Goal: Task Accomplishment & Management: Complete application form

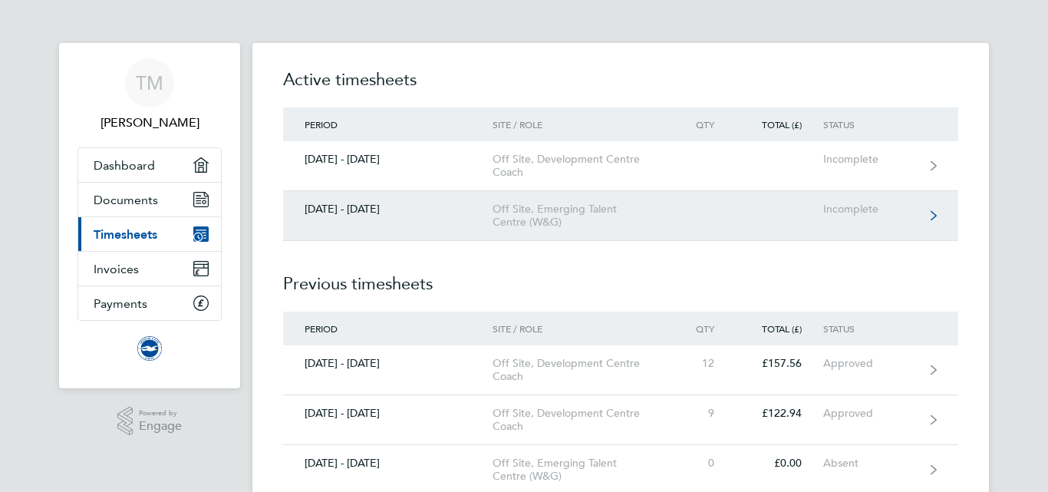
click at [565, 216] on div "Off Site, Emerging Talent Centre (W&G)" at bounding box center [581, 216] width 176 height 26
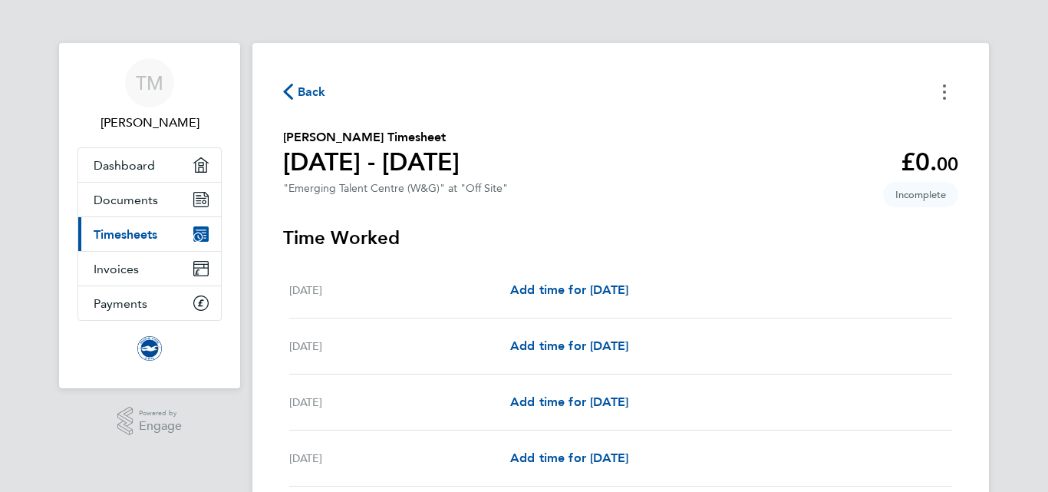
click at [938, 96] on button "Timesheets Menu" at bounding box center [945, 92] width 28 height 24
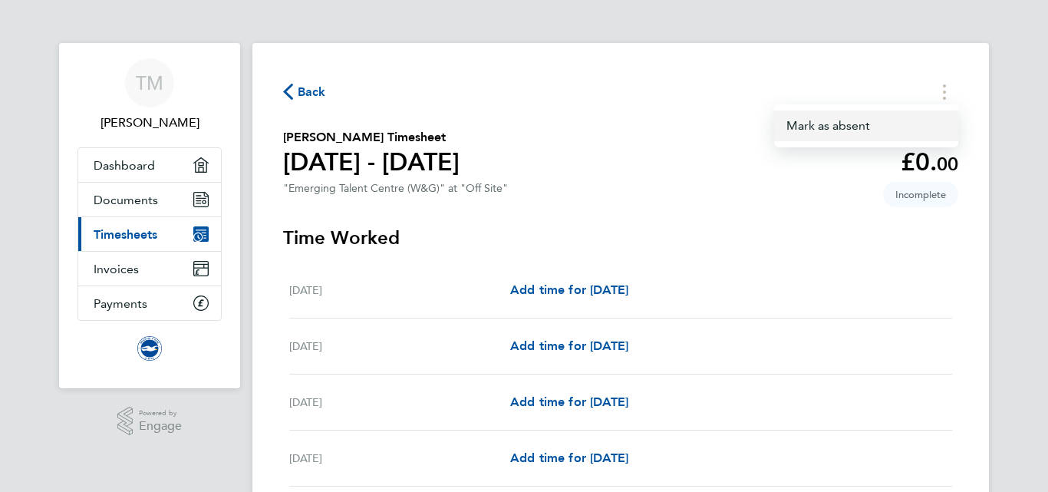
click at [898, 127] on button "Mark as absent" at bounding box center [866, 125] width 184 height 31
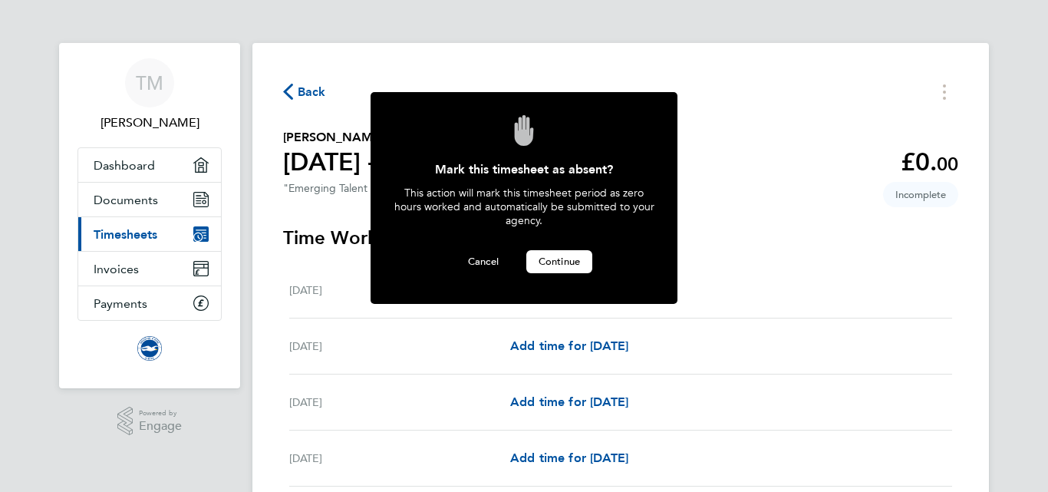
click at [565, 259] on span "Continue" at bounding box center [559, 261] width 41 height 13
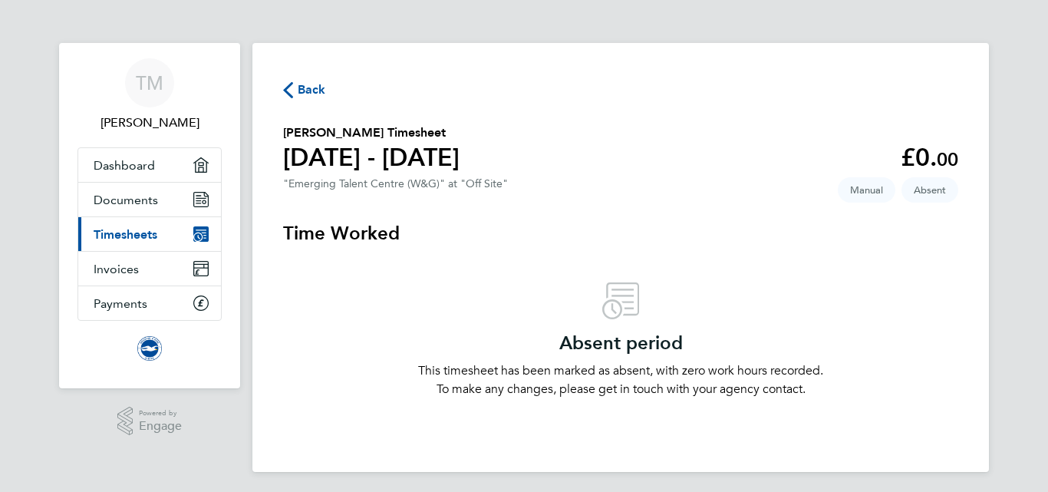
click at [308, 91] on span "Back" at bounding box center [312, 90] width 28 height 18
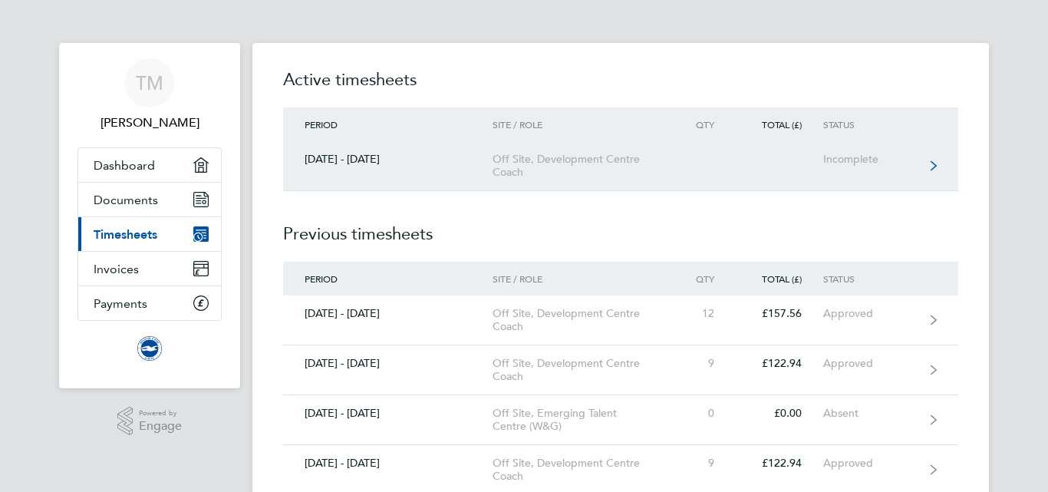
click at [529, 166] on div "Off Site, Development Centre Coach" at bounding box center [581, 166] width 176 height 26
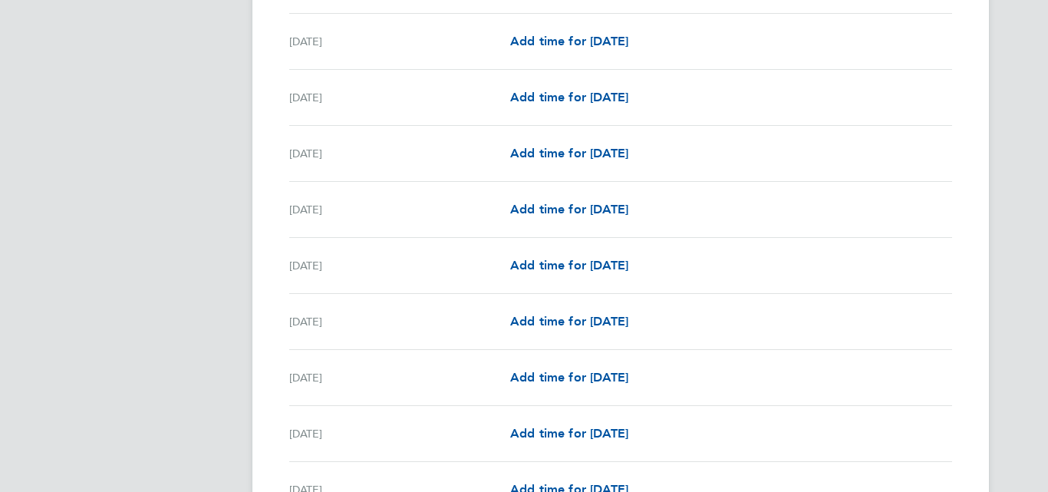
scroll to position [644, 0]
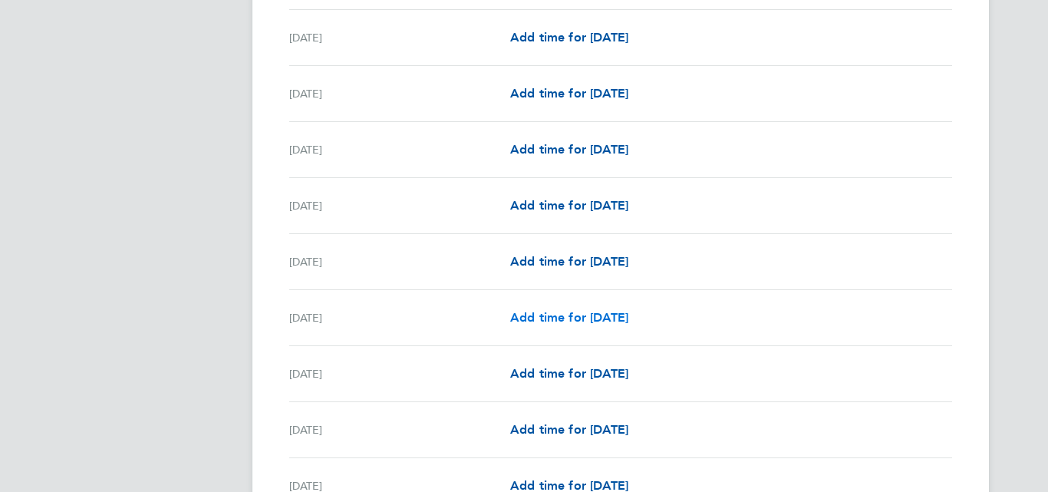
click at [628, 325] on link "Add time for [DATE]" at bounding box center [569, 317] width 118 height 18
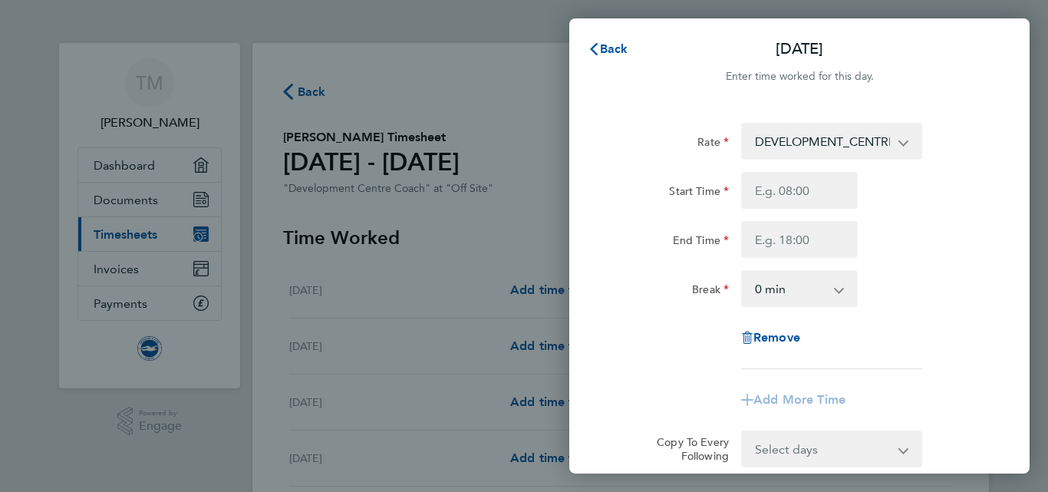
click at [811, 128] on select "DEVELOPMENT_CENTRE_COACH - 13.66" at bounding box center [823, 141] width 160 height 34
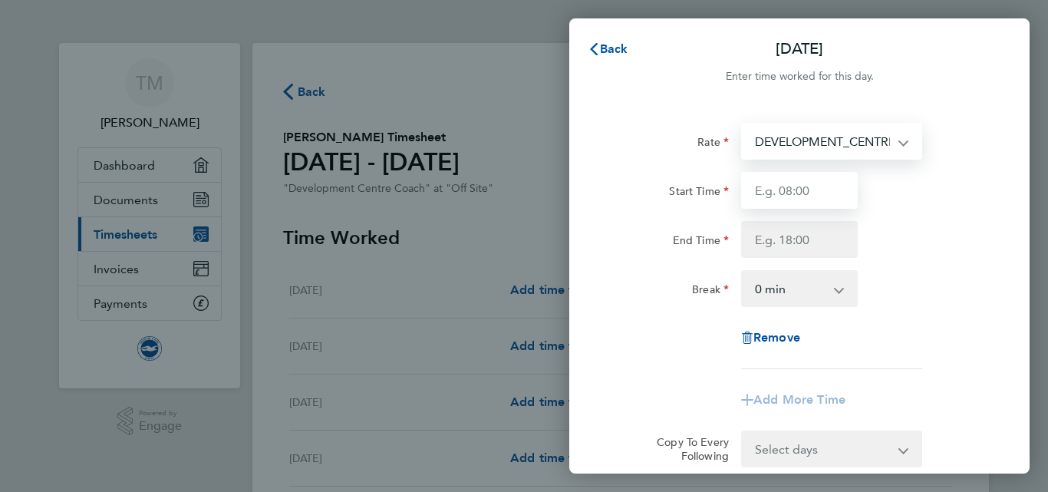
click at [789, 193] on input "Start Time" at bounding box center [799, 190] width 117 height 37
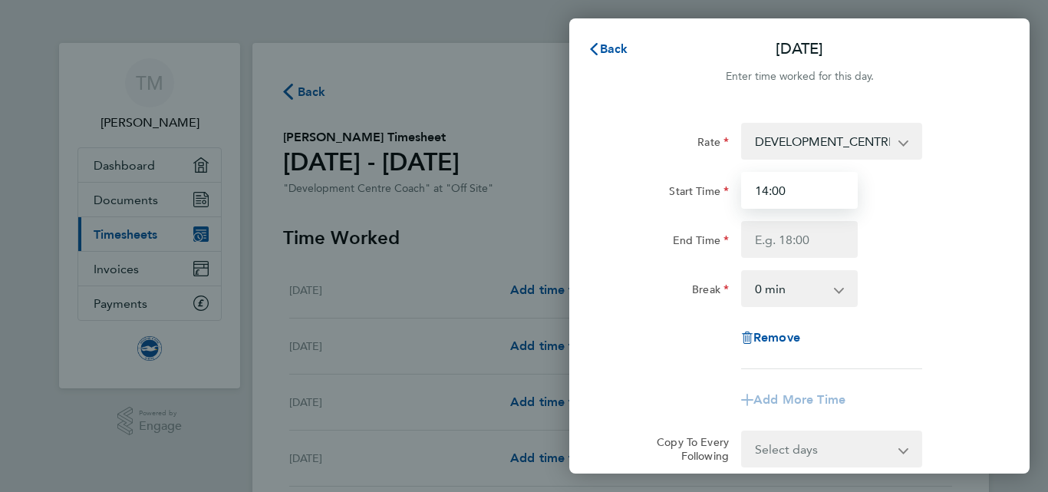
type input "14:00"
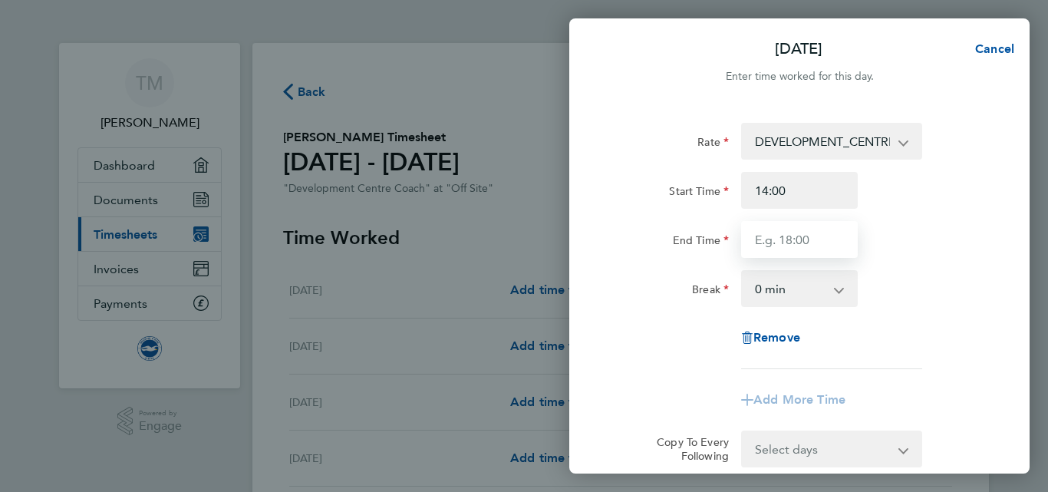
click at [787, 230] on input "End Time" at bounding box center [799, 239] width 117 height 37
type input "17:00"
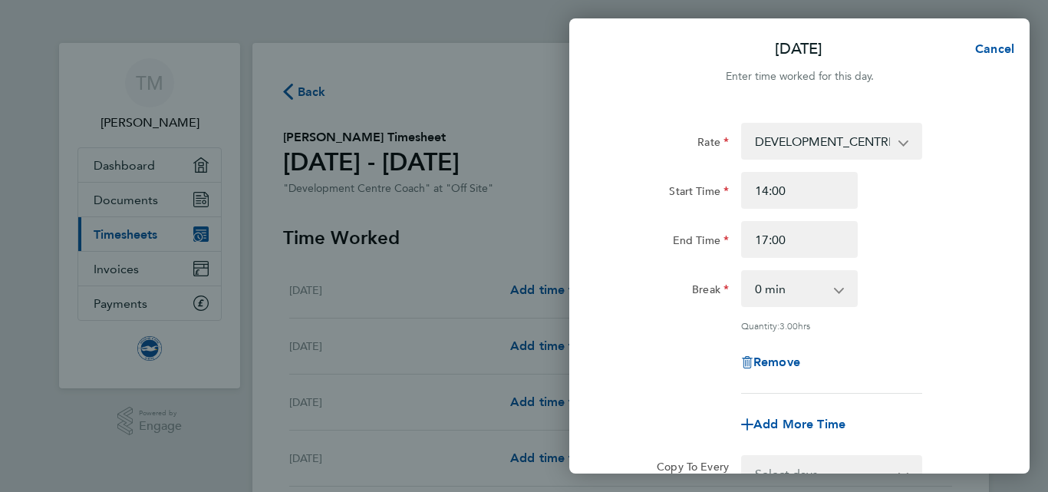
click at [907, 245] on div "End Time 17:00" at bounding box center [799, 239] width 387 height 37
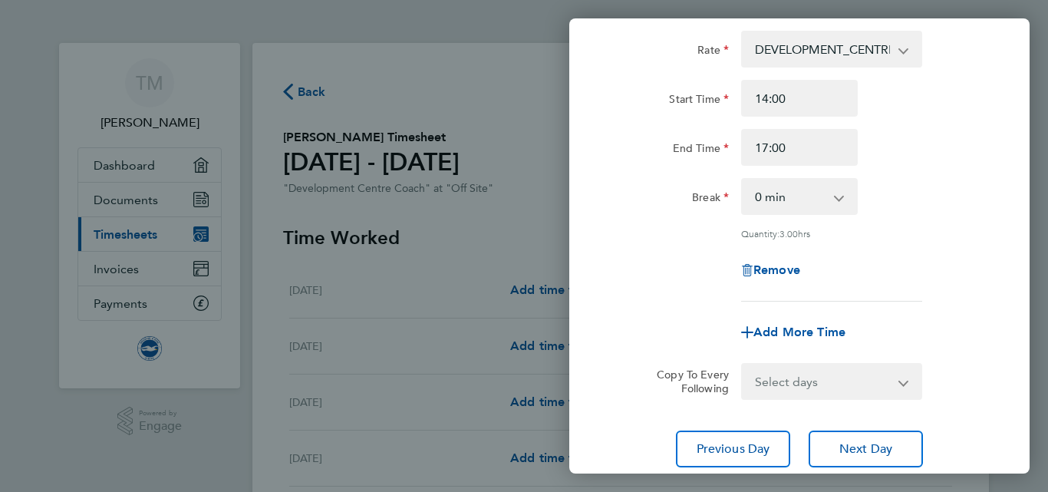
scroll to position [123, 0]
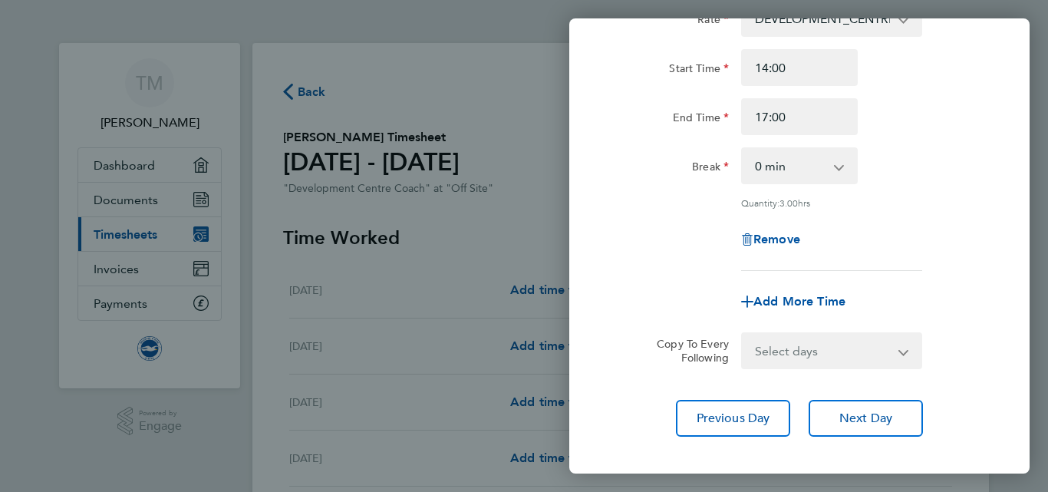
click at [863, 339] on select "Select days Day Weekday (Mon-Fri) Weekend (Sat-Sun) [DATE] [DATE] [DATE] [DATE]…" at bounding box center [823, 351] width 161 height 34
select select "WED"
click at [743, 334] on select "Select days Day Weekday (Mon-Fri) Weekend (Sat-Sun) [DATE] [DATE] [DATE] [DATE]…" at bounding box center [823, 351] width 161 height 34
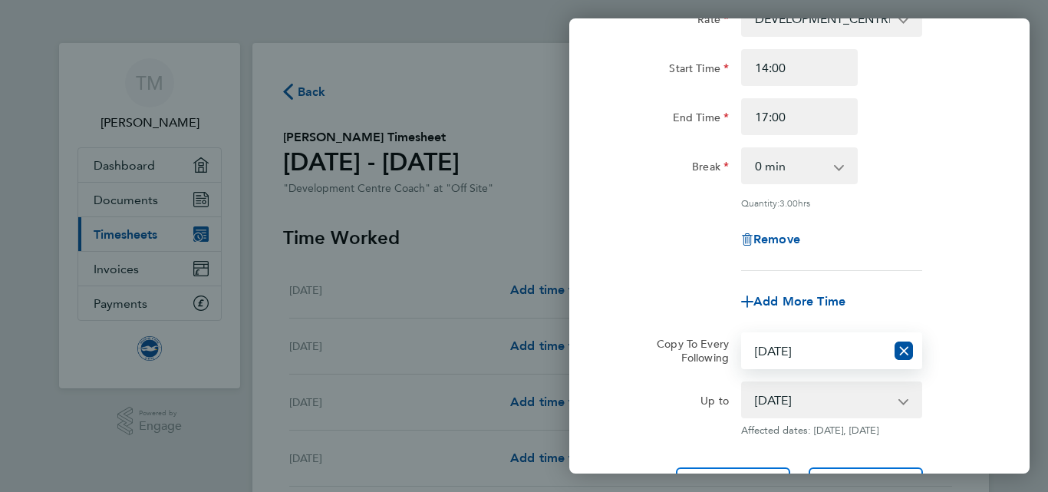
click at [793, 394] on select "[DATE] [DATE] [DATE] [DATE] [DATE] [DATE] [DATE] [DATE] [DATE] [DATE] [DATE] [D…" at bounding box center [823, 400] width 160 height 34
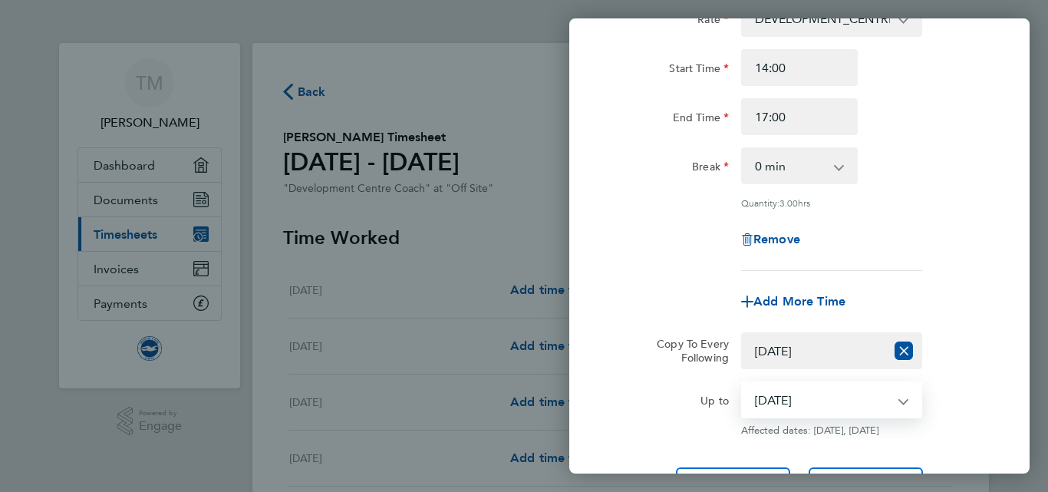
select select "[DATE]"
click at [743, 383] on select "[DATE] [DATE] [DATE] [DATE] [DATE] [DATE] [DATE] [DATE] [DATE] [DATE] [DATE] [D…" at bounding box center [823, 400] width 160 height 34
click at [949, 371] on app-copy-timesheet-lines "Copy To Every Following Select days Day Weekday (Mon-Fri) Weekend (Sat-Sun) [DA…" at bounding box center [799, 384] width 374 height 104
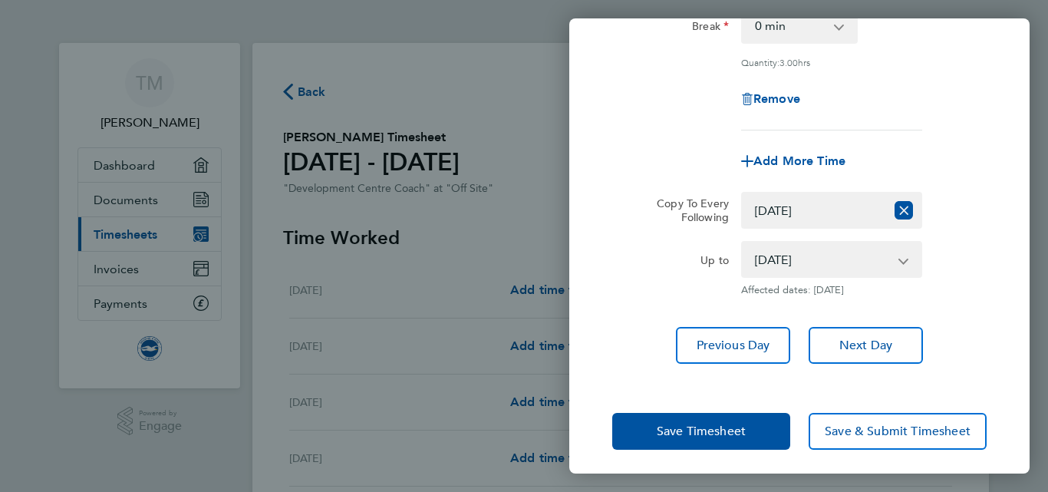
scroll to position [269, 0]
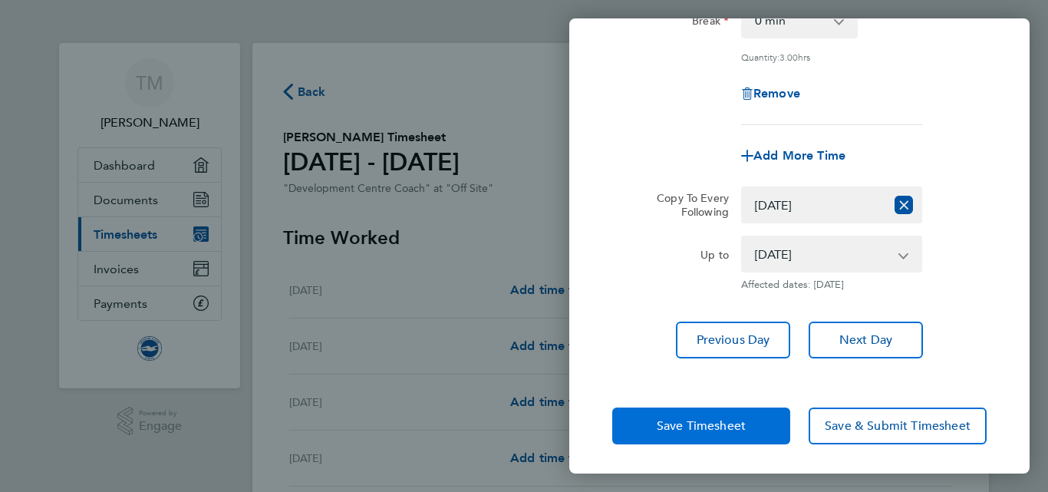
click at [721, 420] on span "Save Timesheet" at bounding box center [701, 425] width 89 height 15
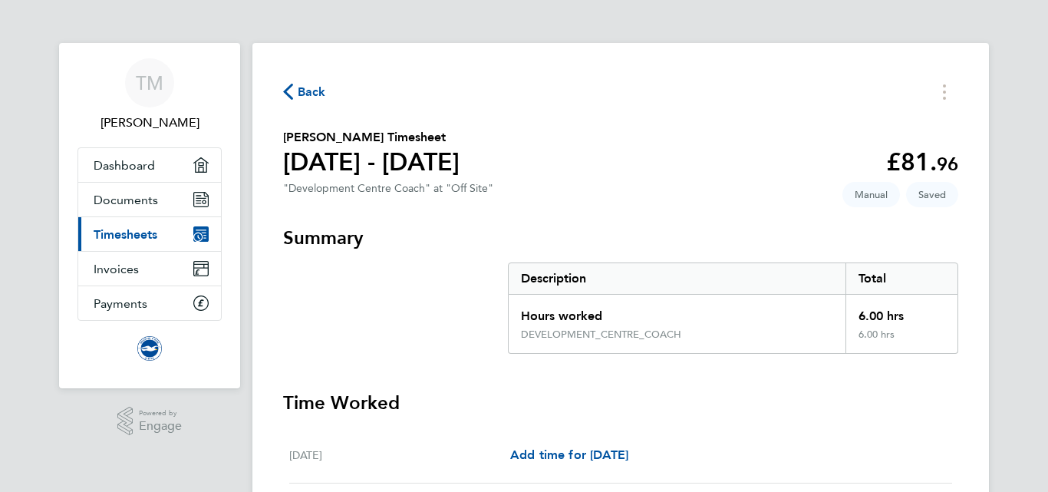
click at [298, 84] on span "Back" at bounding box center [312, 92] width 28 height 18
